Goal: Transaction & Acquisition: Purchase product/service

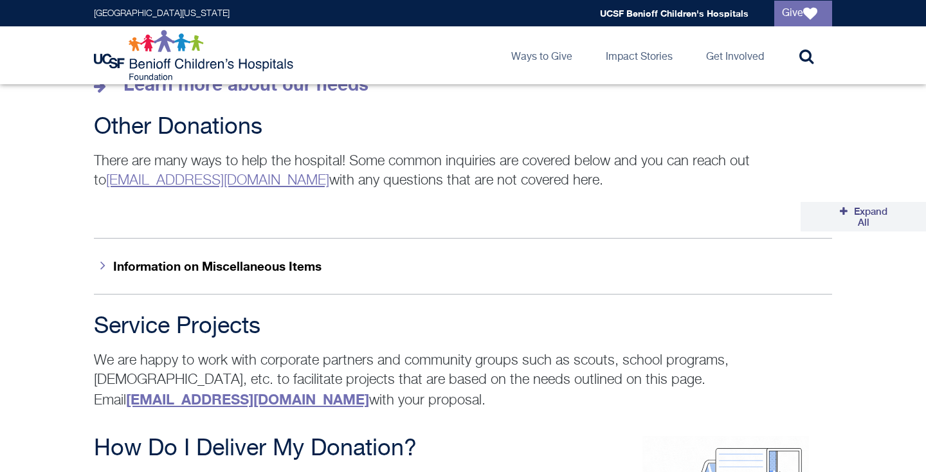
scroll to position [1992, 0]
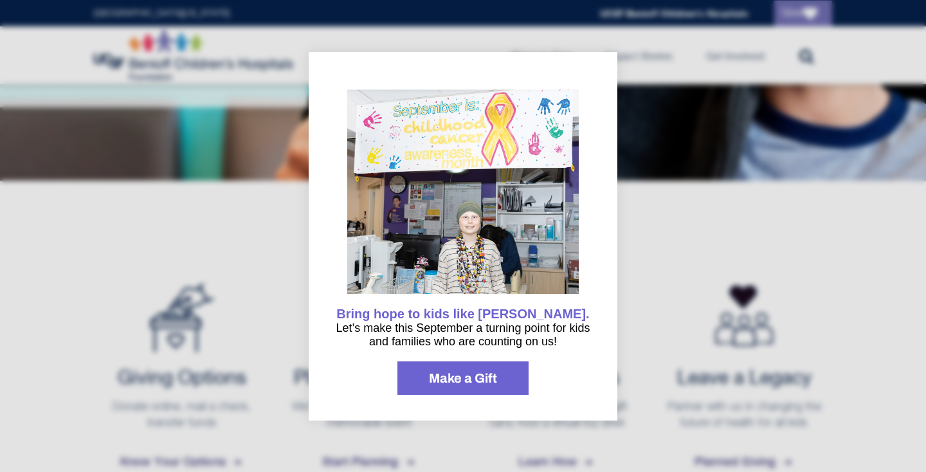
scroll to position [353, 0]
click at [190, 245] on div at bounding box center [463, 236] width 926 height 472
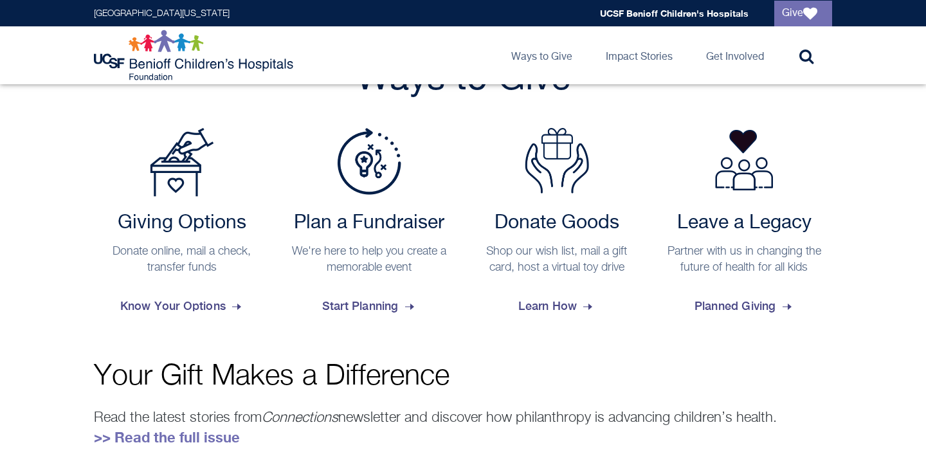
scroll to position [511, 0]
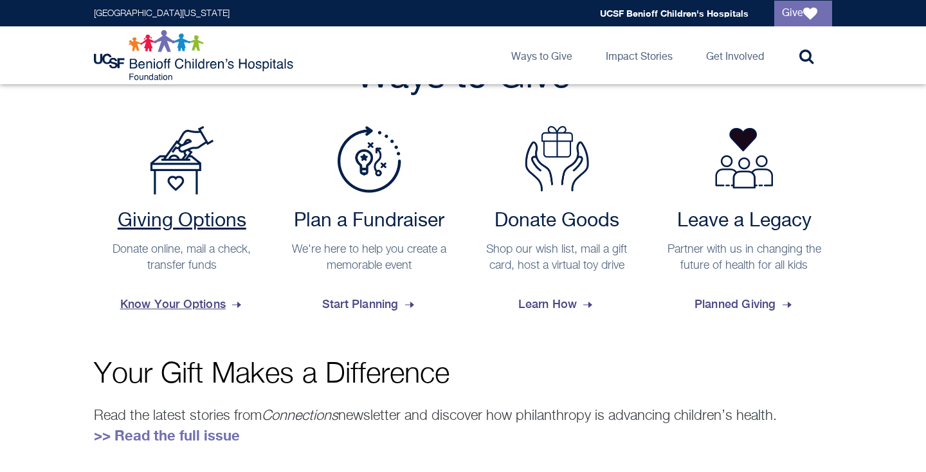
click at [207, 311] on span "Know Your Options" at bounding box center [181, 304] width 123 height 35
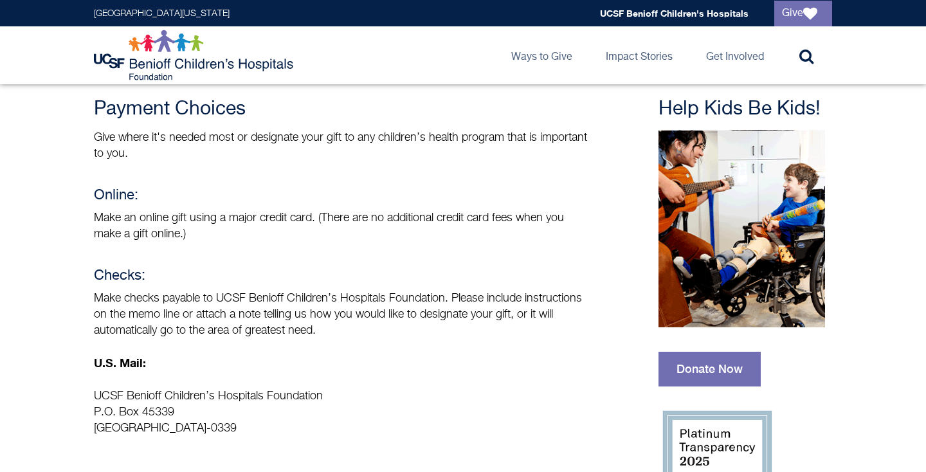
scroll to position [104, 0]
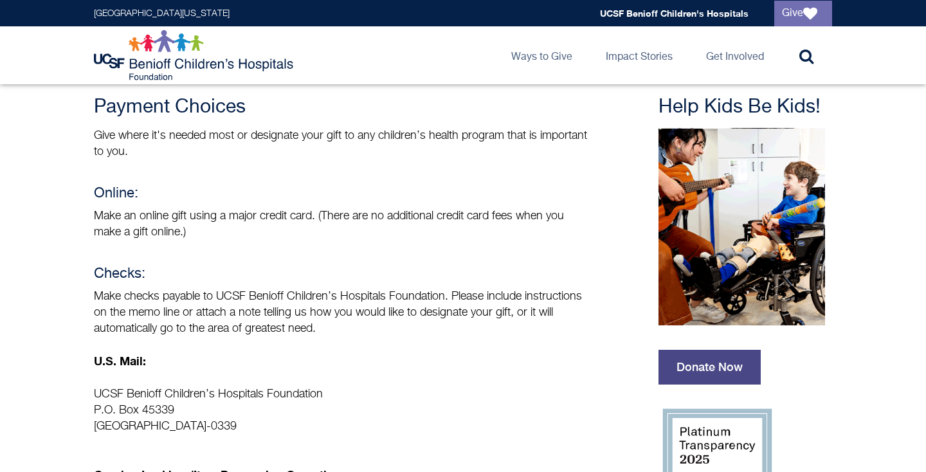
click at [722, 363] on link "Donate Now" at bounding box center [710, 367] width 102 height 35
